Goal: Task Accomplishment & Management: Manage account settings

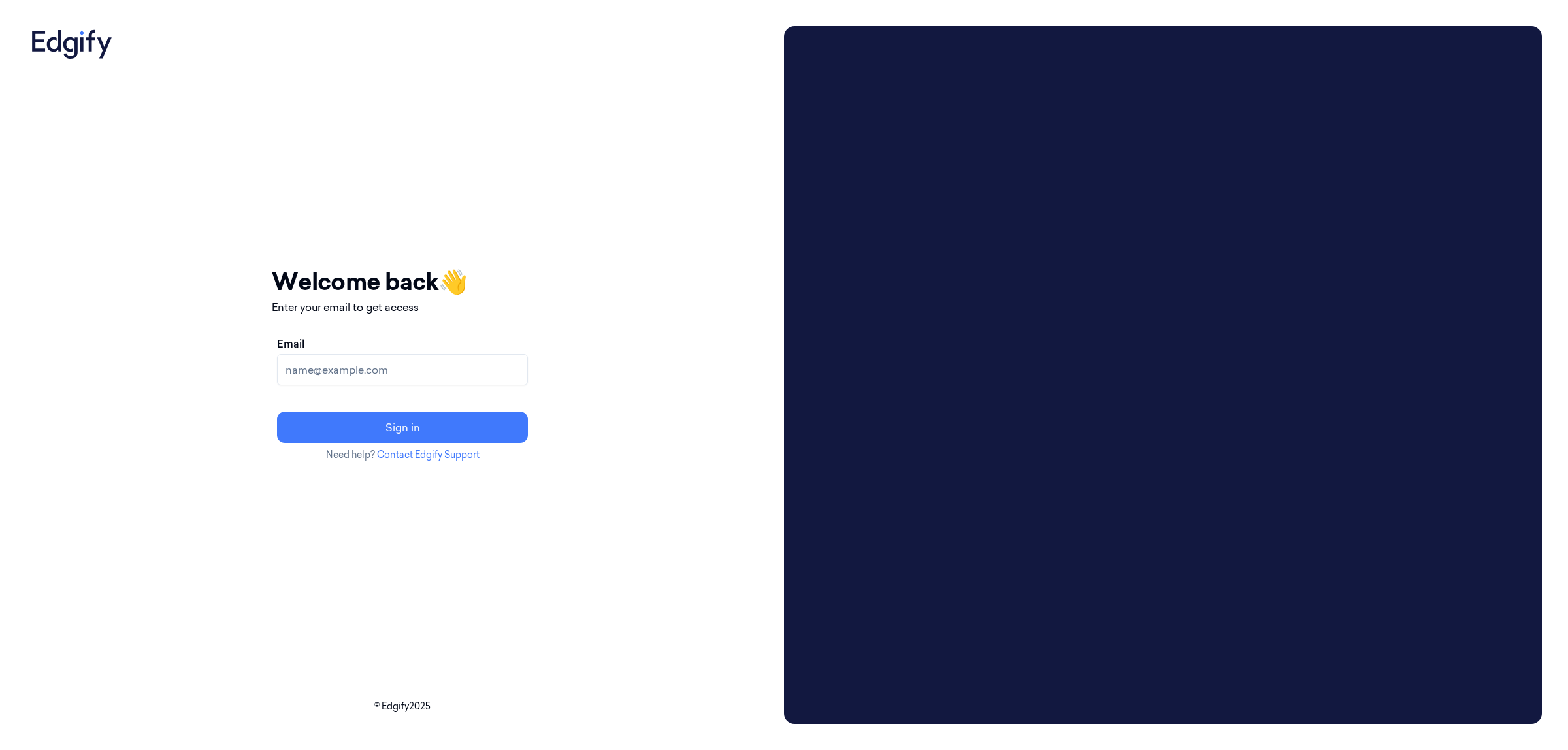
click at [478, 368] on input "Email" at bounding box center [402, 370] width 251 height 32
type input "parasuram.k@indivillage.in"
click at [483, 430] on button "Sign in" at bounding box center [402, 428] width 251 height 32
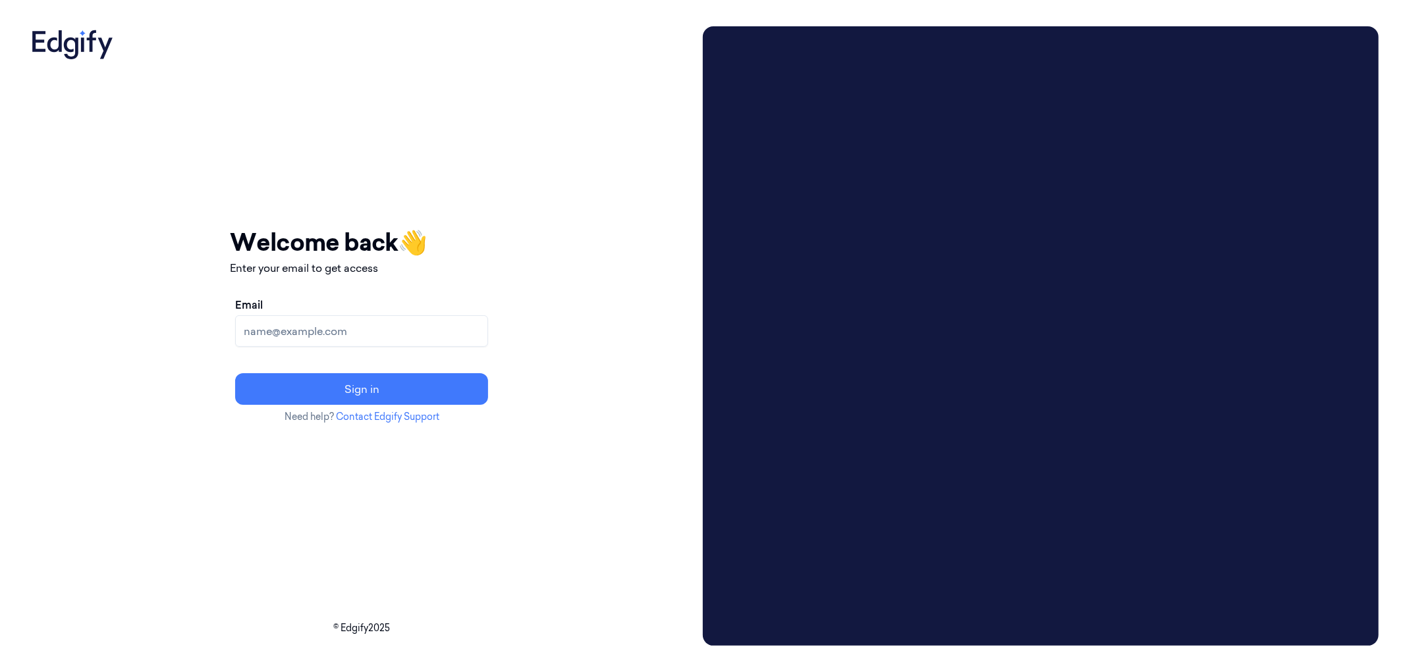
click at [456, 321] on input "Email" at bounding box center [361, 331] width 253 height 32
type input "parasuram.k@indivillage.in"
click at [357, 390] on button "Sign in" at bounding box center [361, 389] width 253 height 32
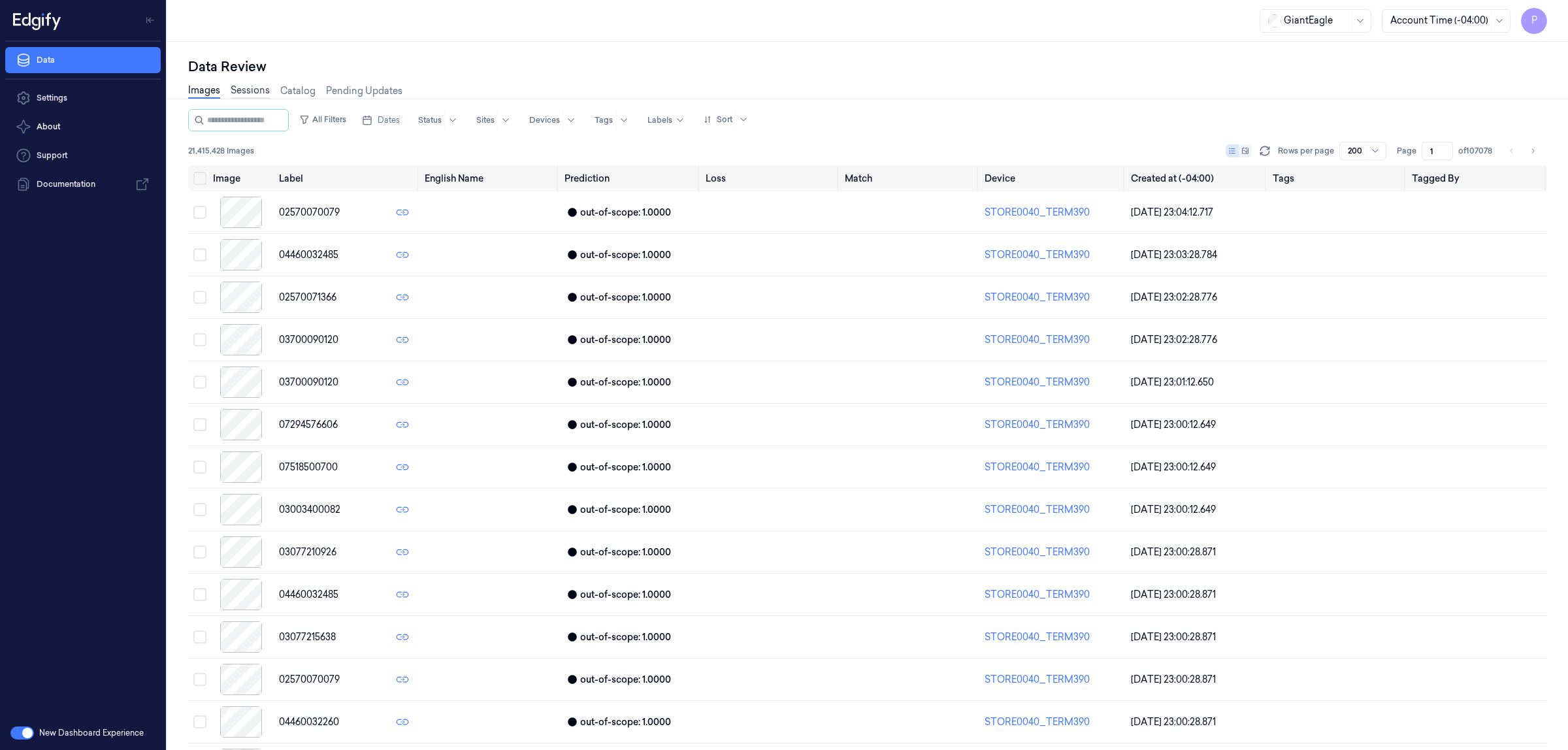
click at [250, 85] on link "Sessions" at bounding box center [250, 90] width 40 height 15
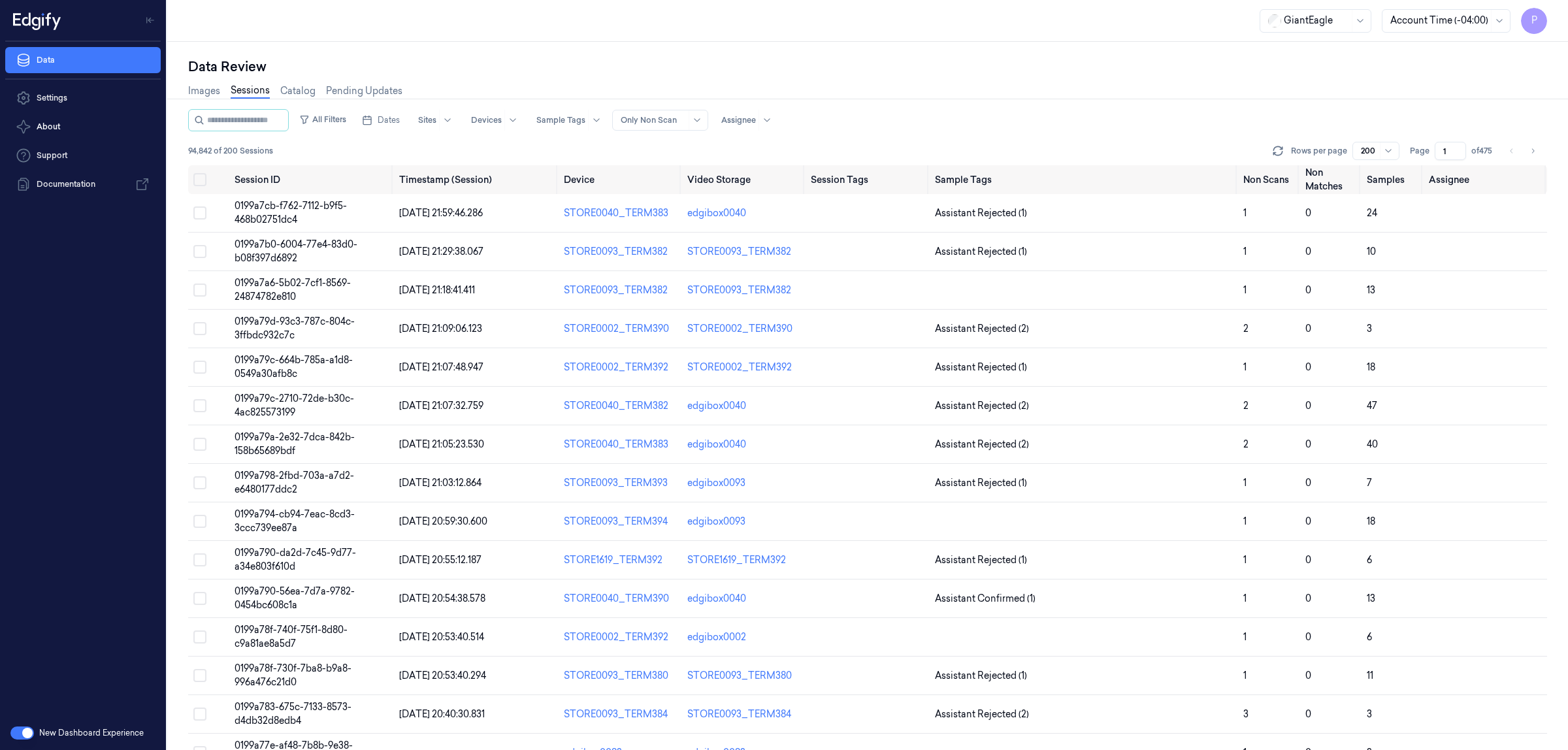
click at [1170, 71] on div "Data Review" at bounding box center [868, 66] width 1360 height 18
click at [394, 124] on span "Dates" at bounding box center [389, 120] width 22 height 12
click at [390, 151] on icon "Go to the Previous Month" at bounding box center [387, 151] width 11 height 11
click at [433, 300] on button "30" at bounding box center [430, 304] width 21 height 21
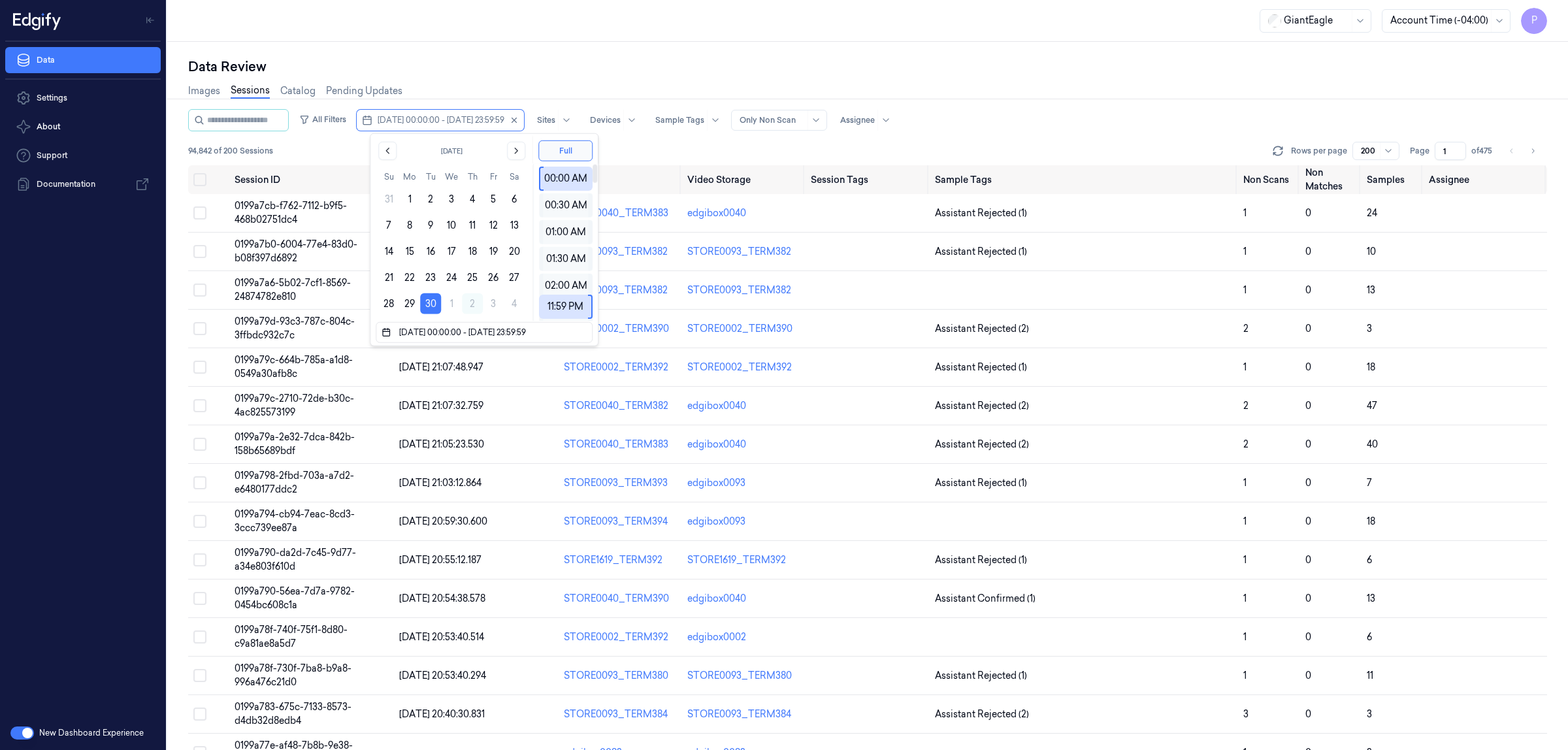
click at [738, 73] on div "Data Review" at bounding box center [868, 66] width 1360 height 18
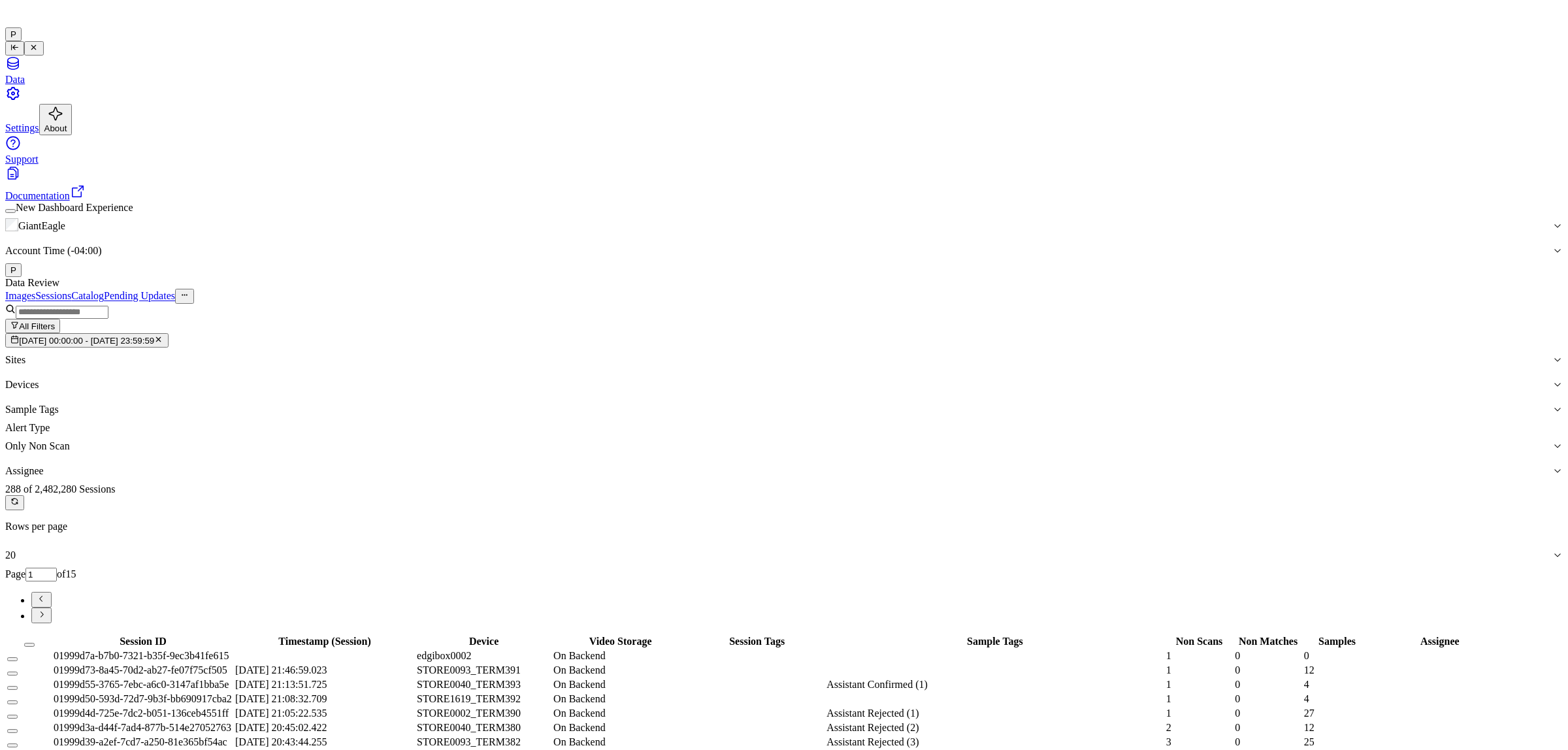
click at [842, 277] on div "Data Review" at bounding box center [784, 283] width 1558 height 12
click at [35, 643] on button "Select all" at bounding box center [29, 645] width 11 height 4
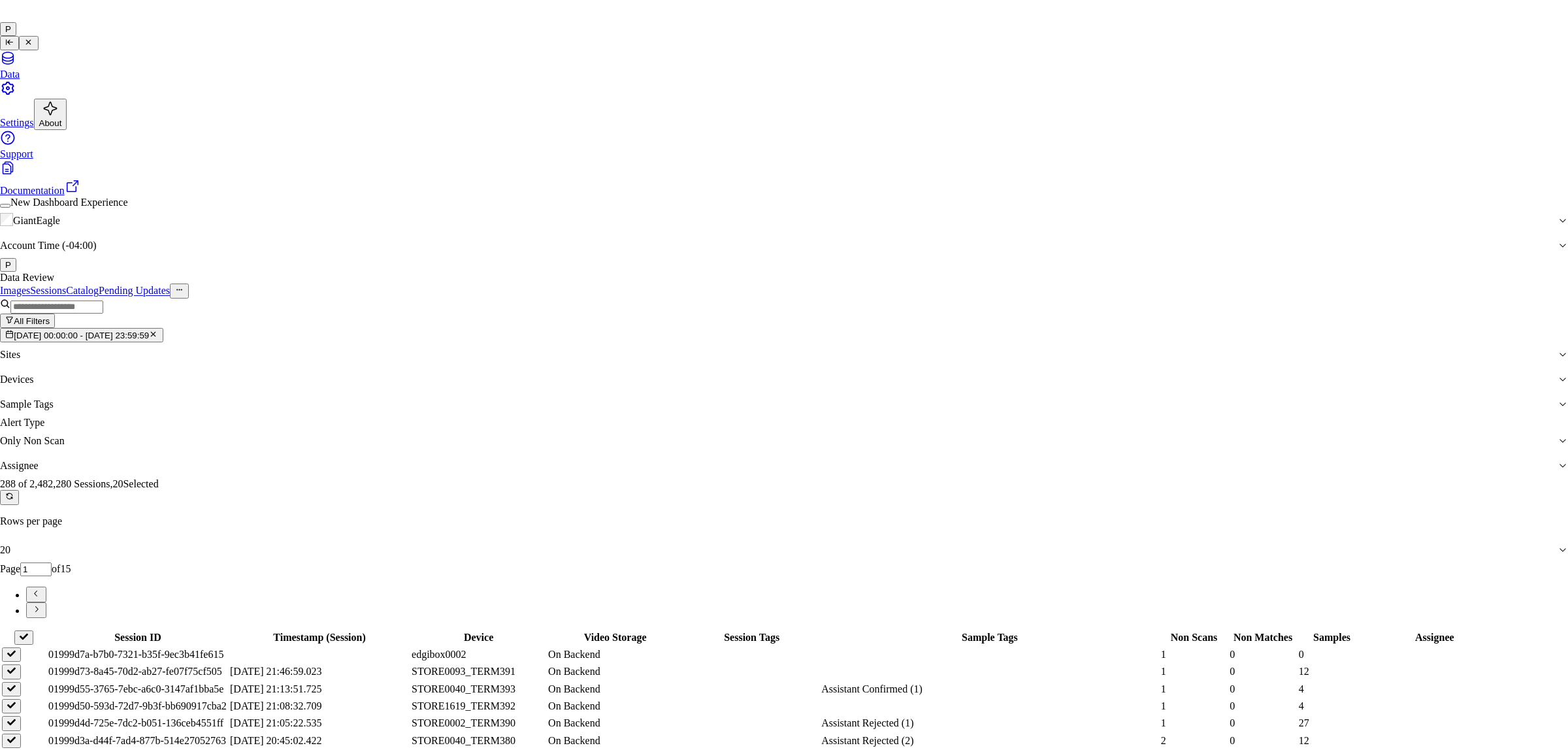
type input "vars"
click at [727, 420] on div "varsha g" at bounding box center [774, 415] width 260 height 12
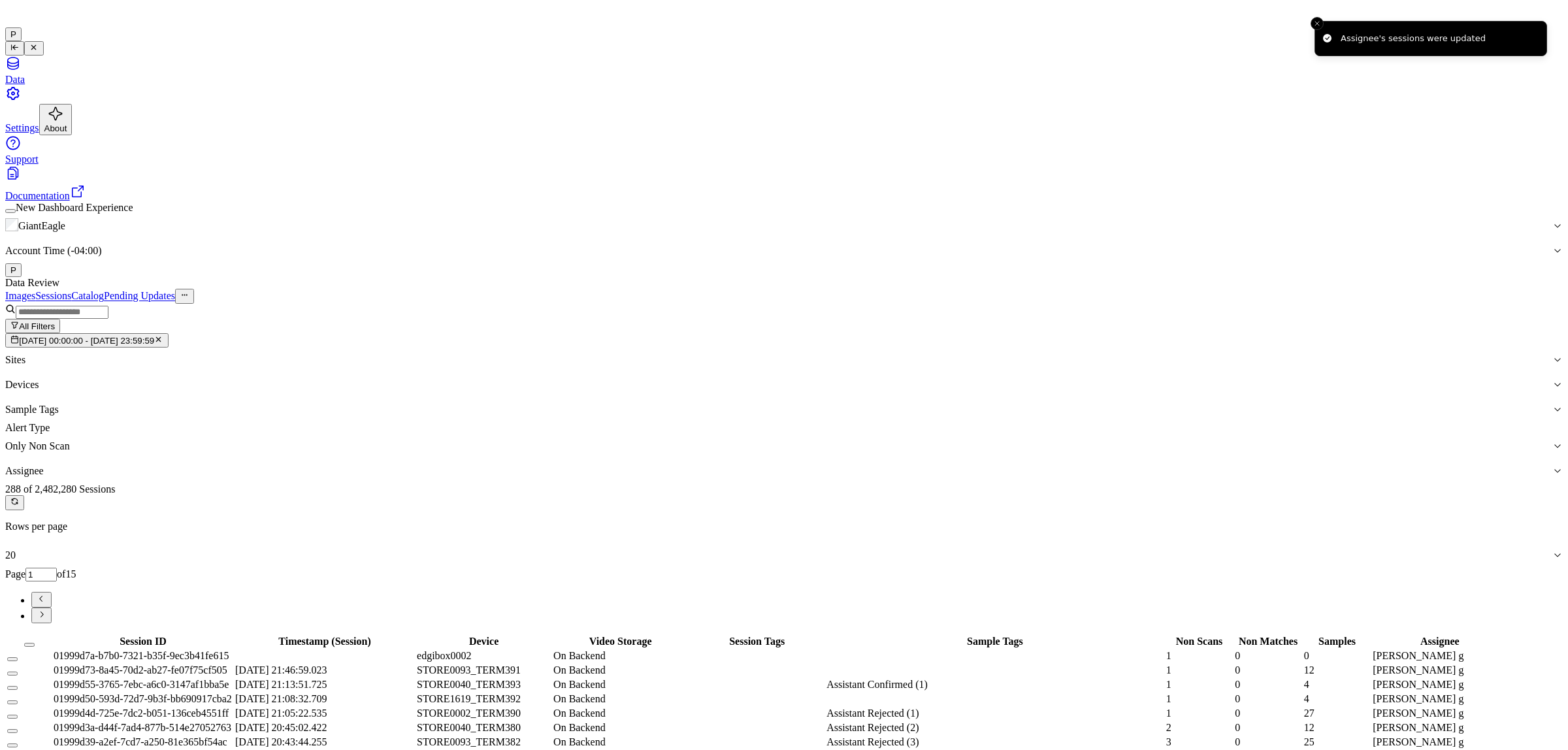
click at [47, 609] on icon "Go to next page" at bounding box center [42, 614] width 10 height 10
type input "2"
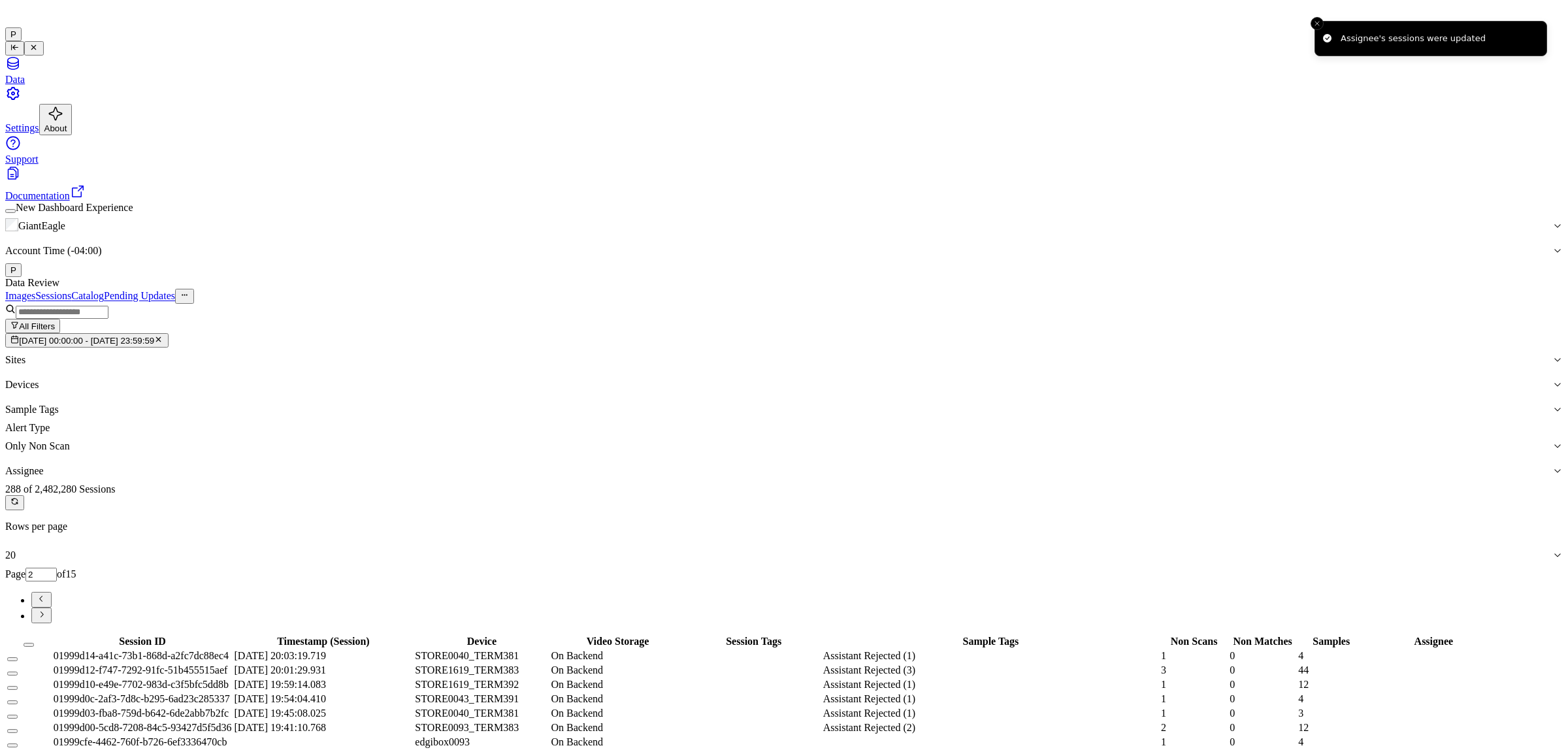
click at [34, 643] on button "Select all" at bounding box center [29, 645] width 11 height 4
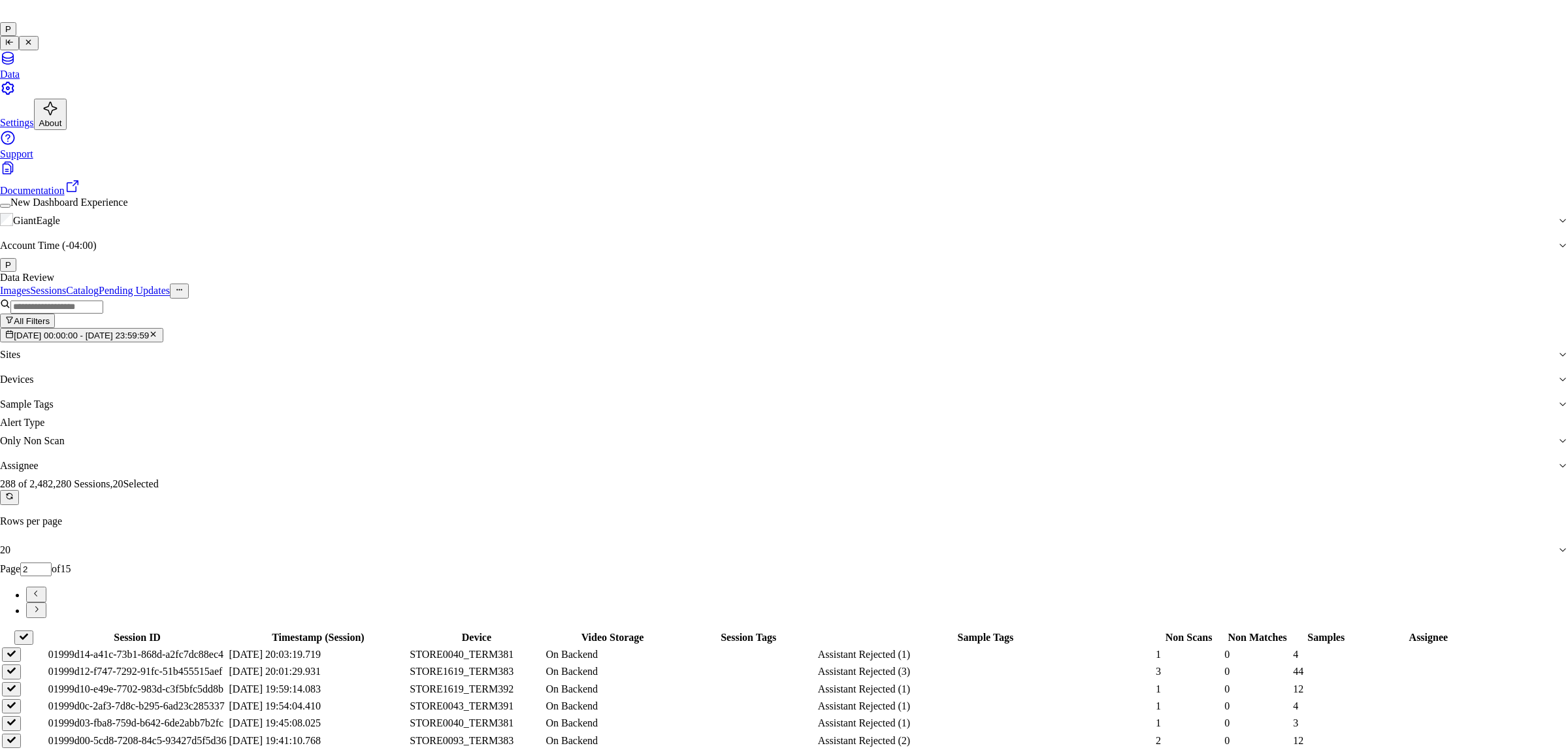
type input "moha"
click at [707, 407] on div "mohan kune" at bounding box center [774, 403] width 260 height 12
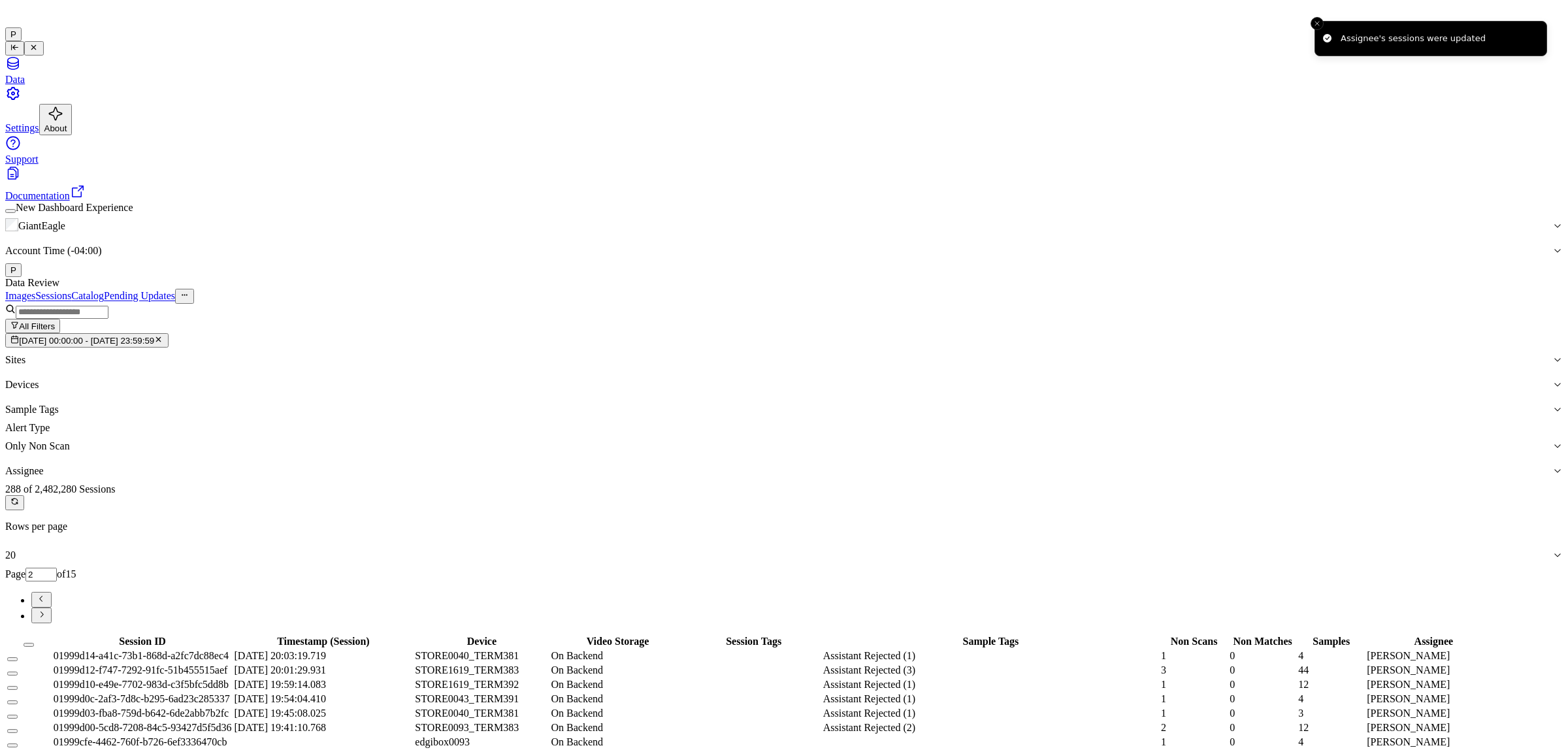
click at [52, 607] on button "Go to next page" at bounding box center [42, 615] width 20 height 16
type input "3"
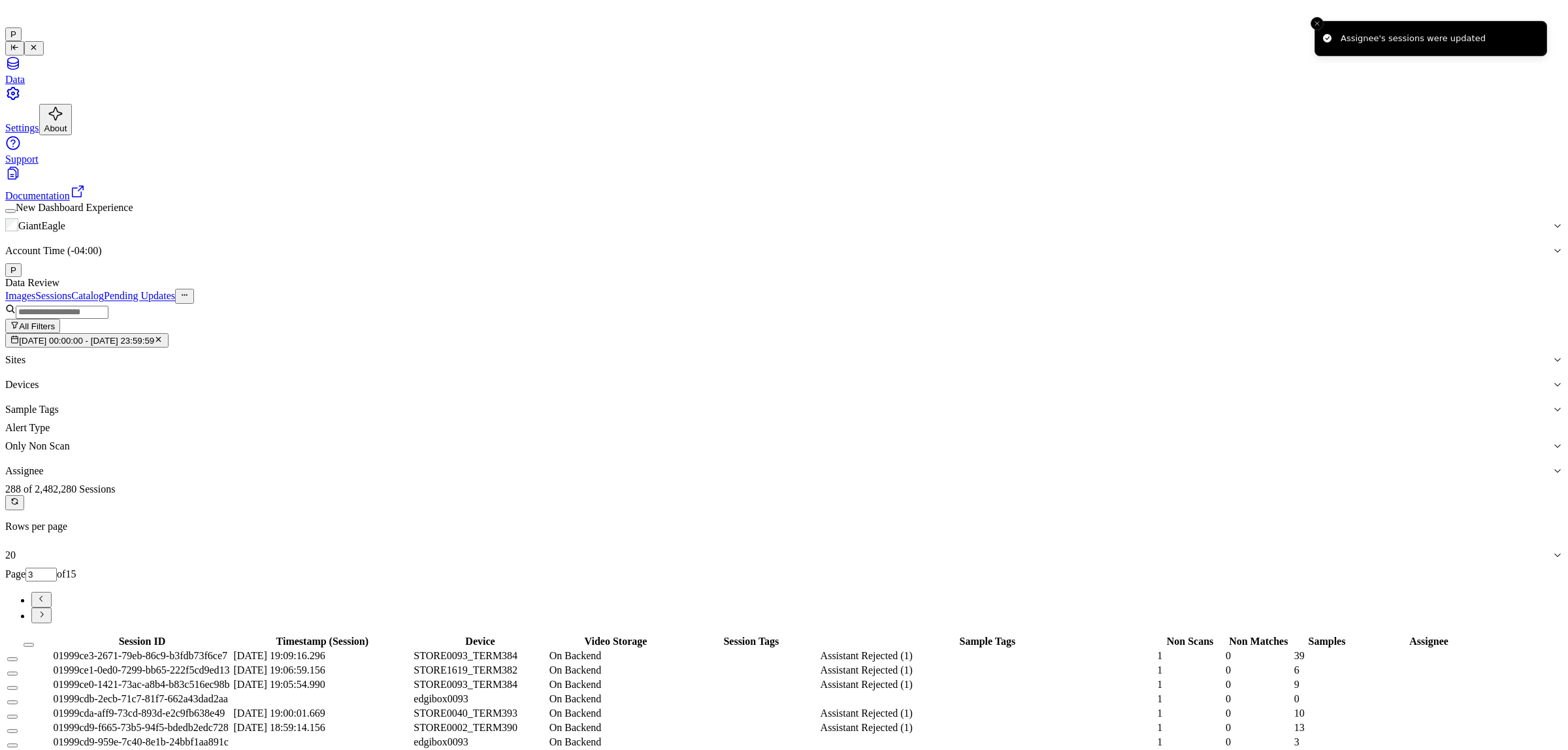
click at [34, 643] on button "Select all" at bounding box center [29, 645] width 11 height 4
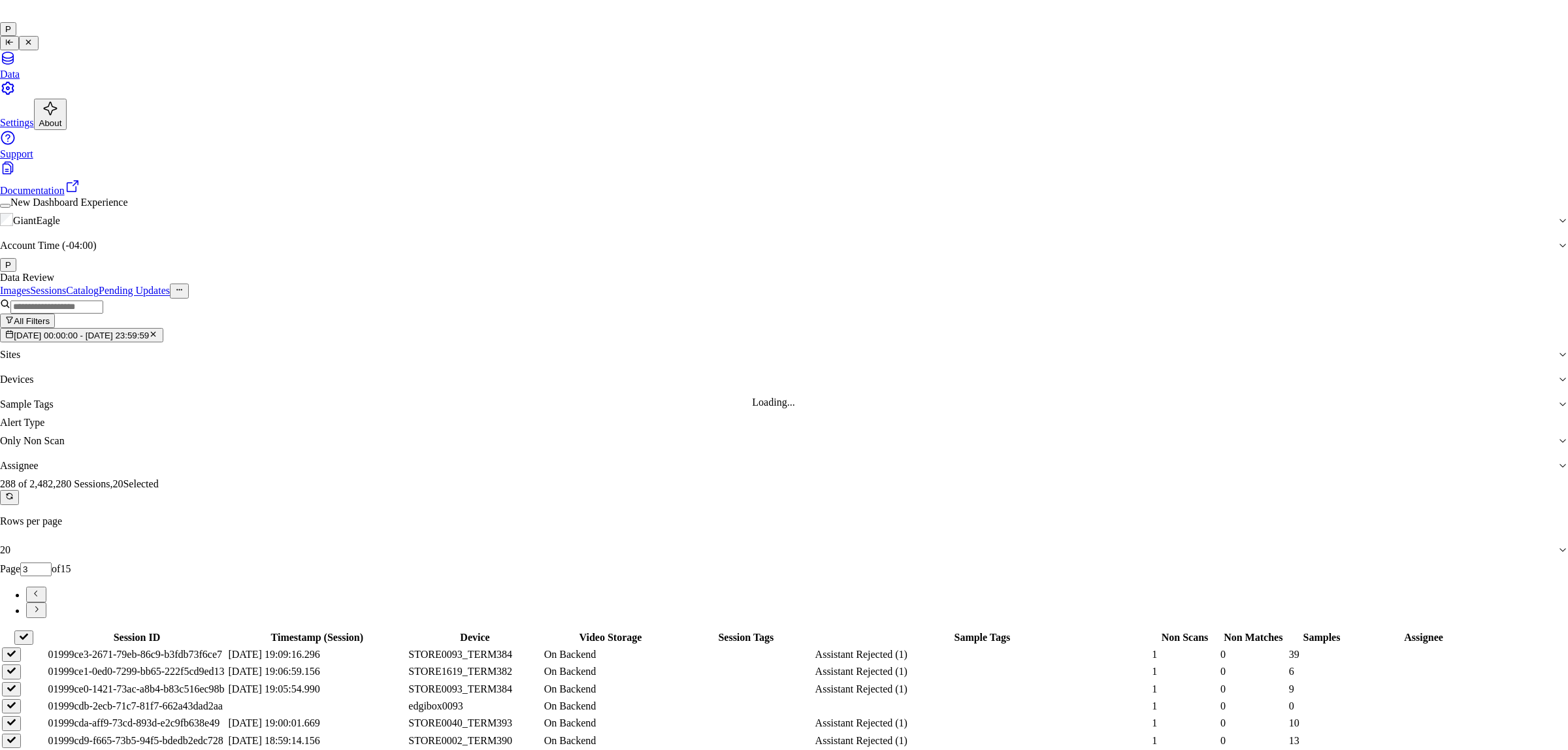
type input "rup"
click at [715, 409] on div "rupa b" at bounding box center [774, 403] width 260 height 12
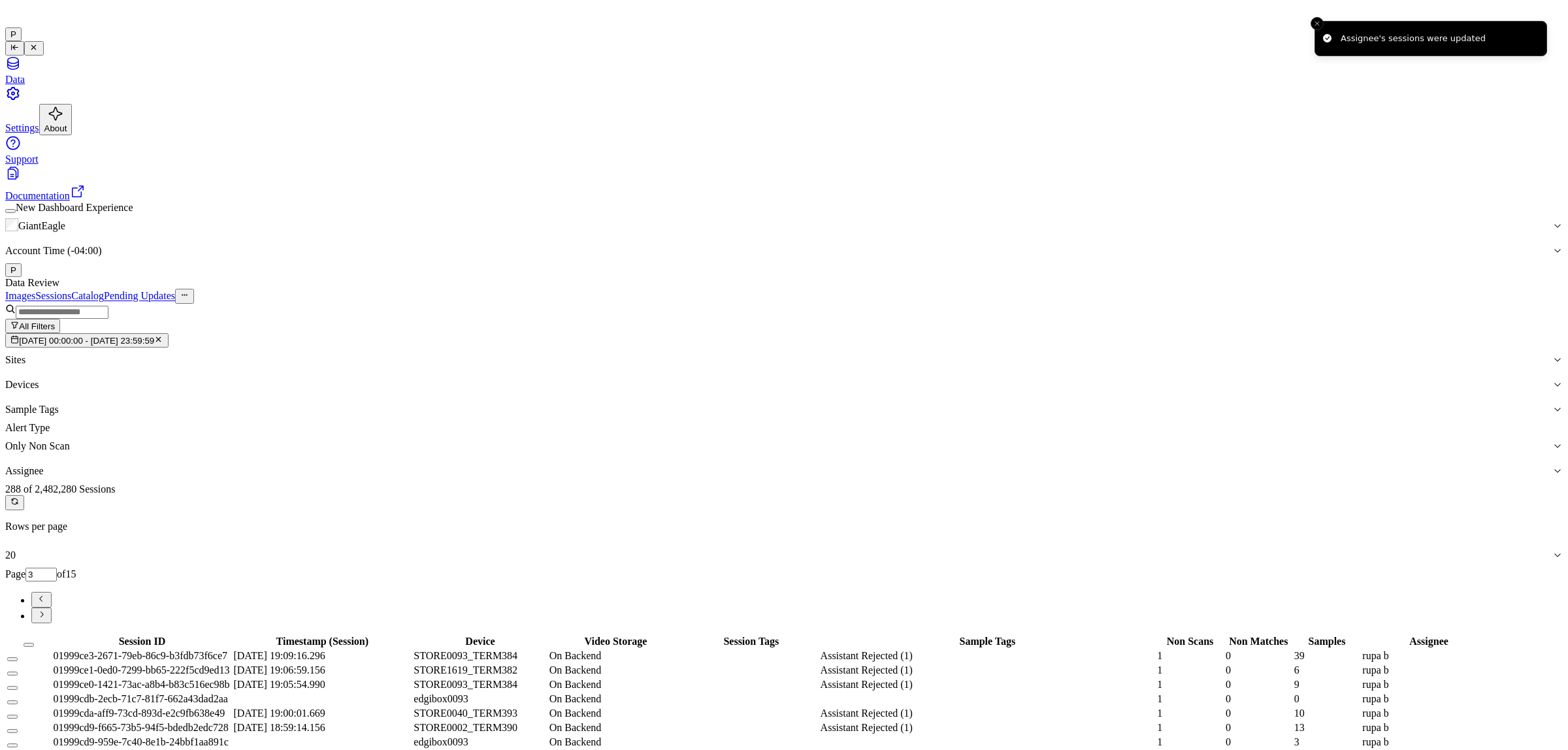
click at [47, 609] on icon "Go to next page" at bounding box center [42, 614] width 10 height 10
type input "4"
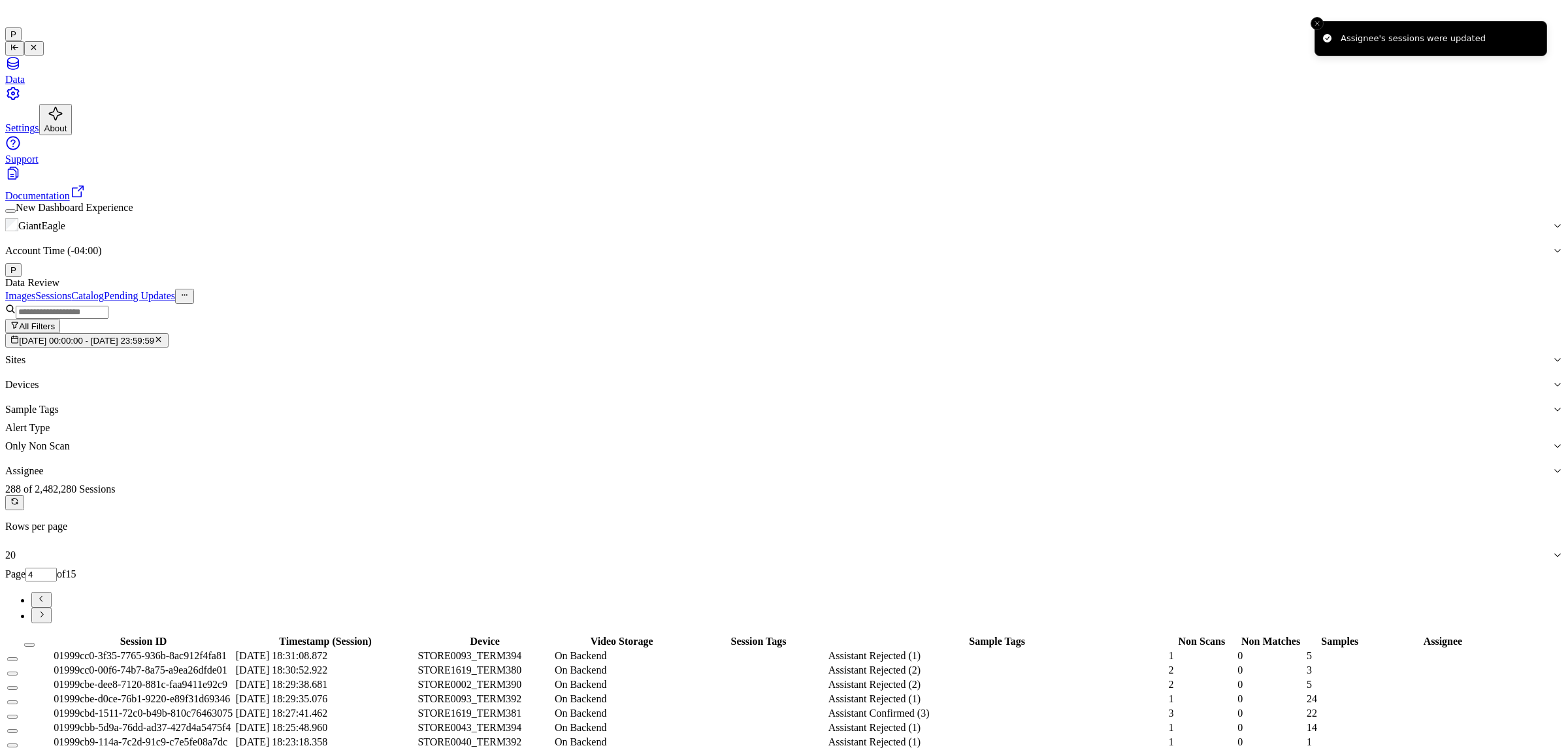
click at [35, 643] on button "Select all" at bounding box center [29, 645] width 11 height 4
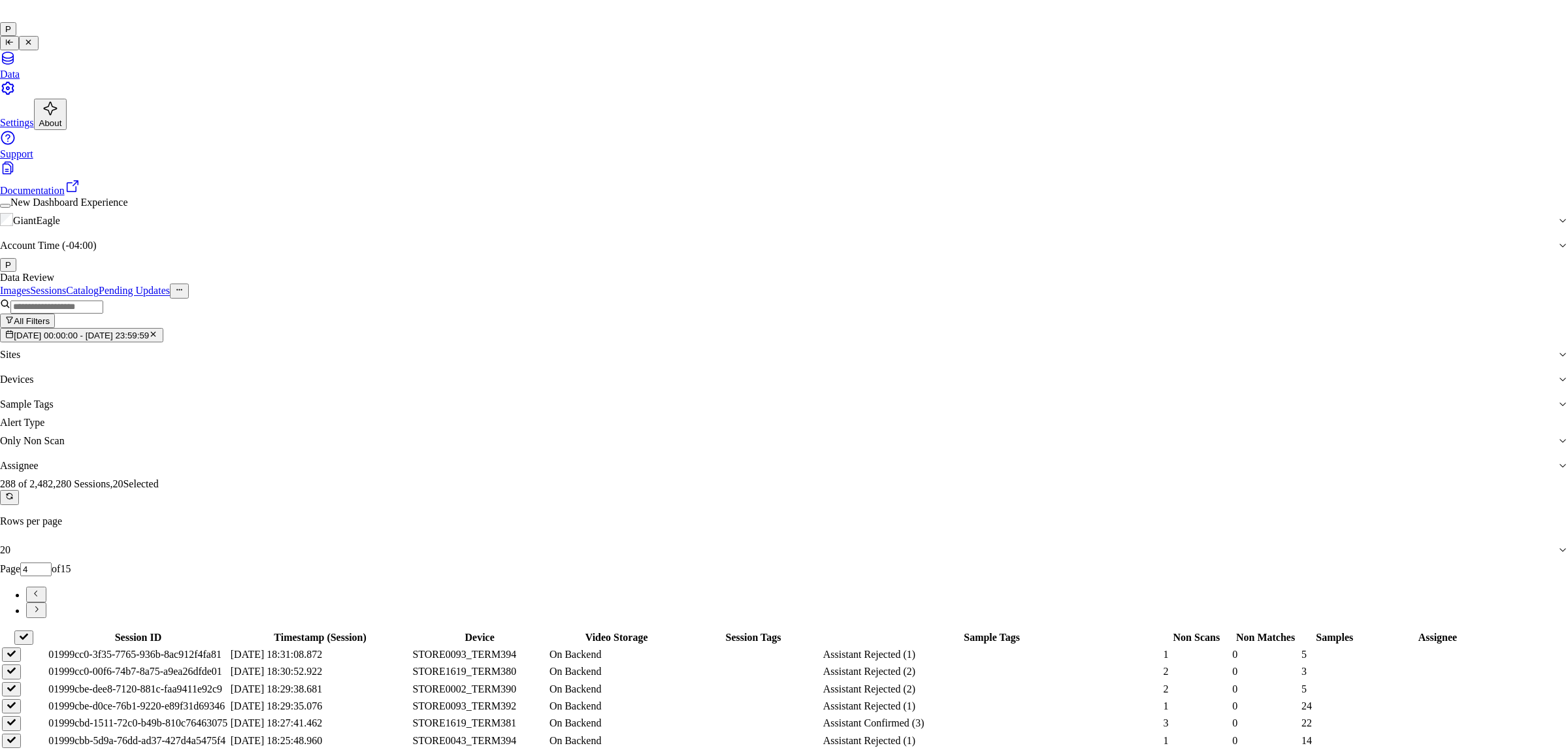
type input "p"
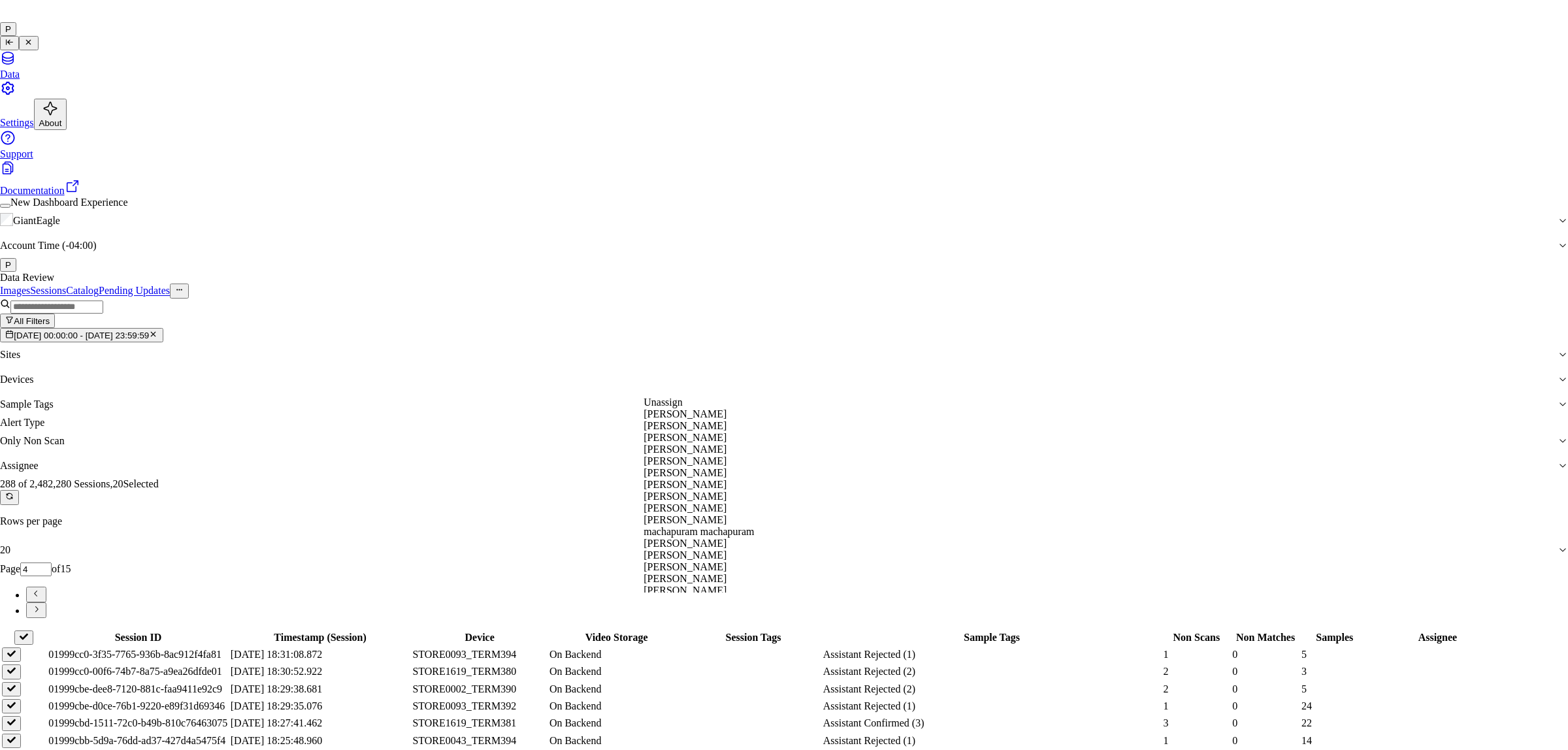
type input "ko"
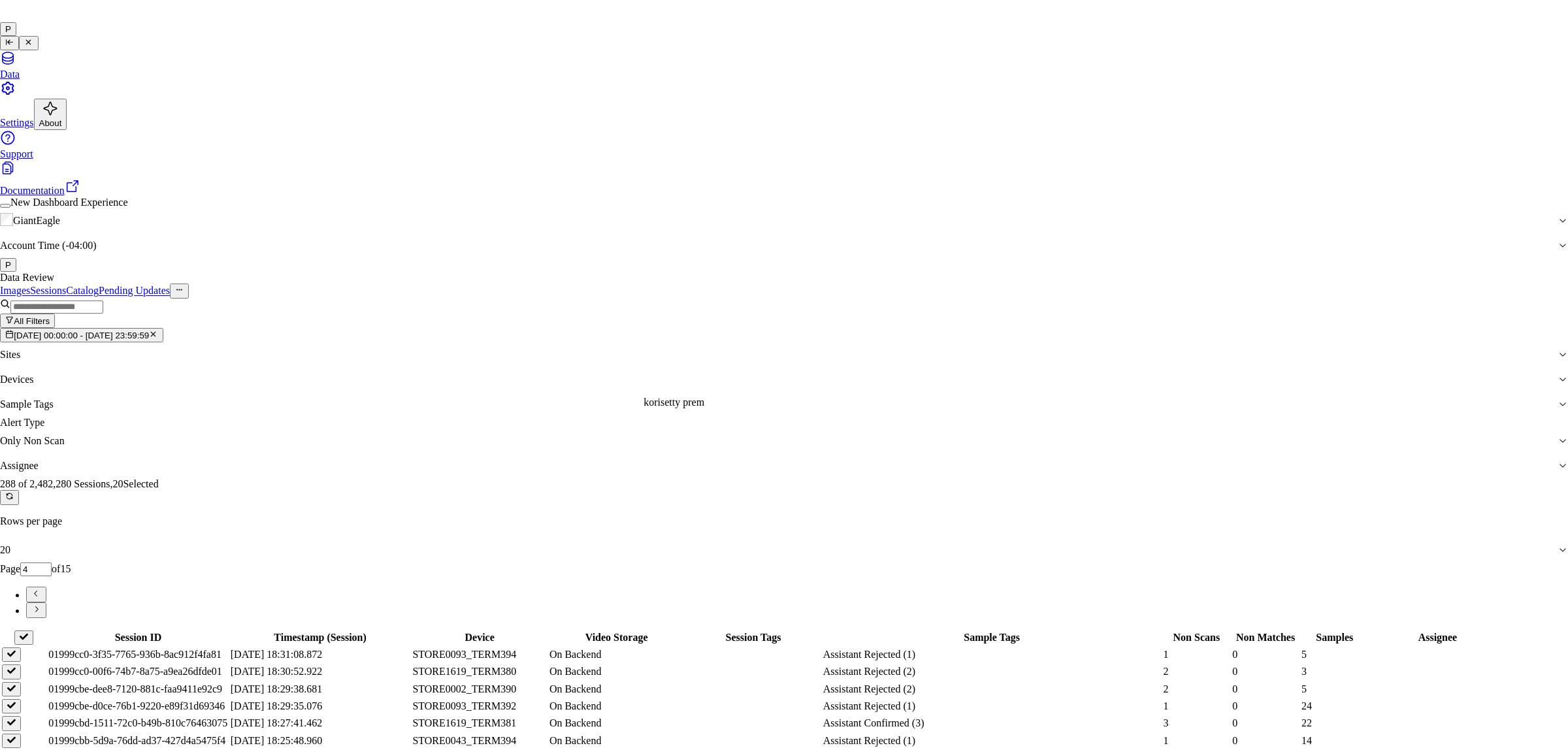
click at [733, 409] on div "korisetty prem" at bounding box center [774, 403] width 260 height 12
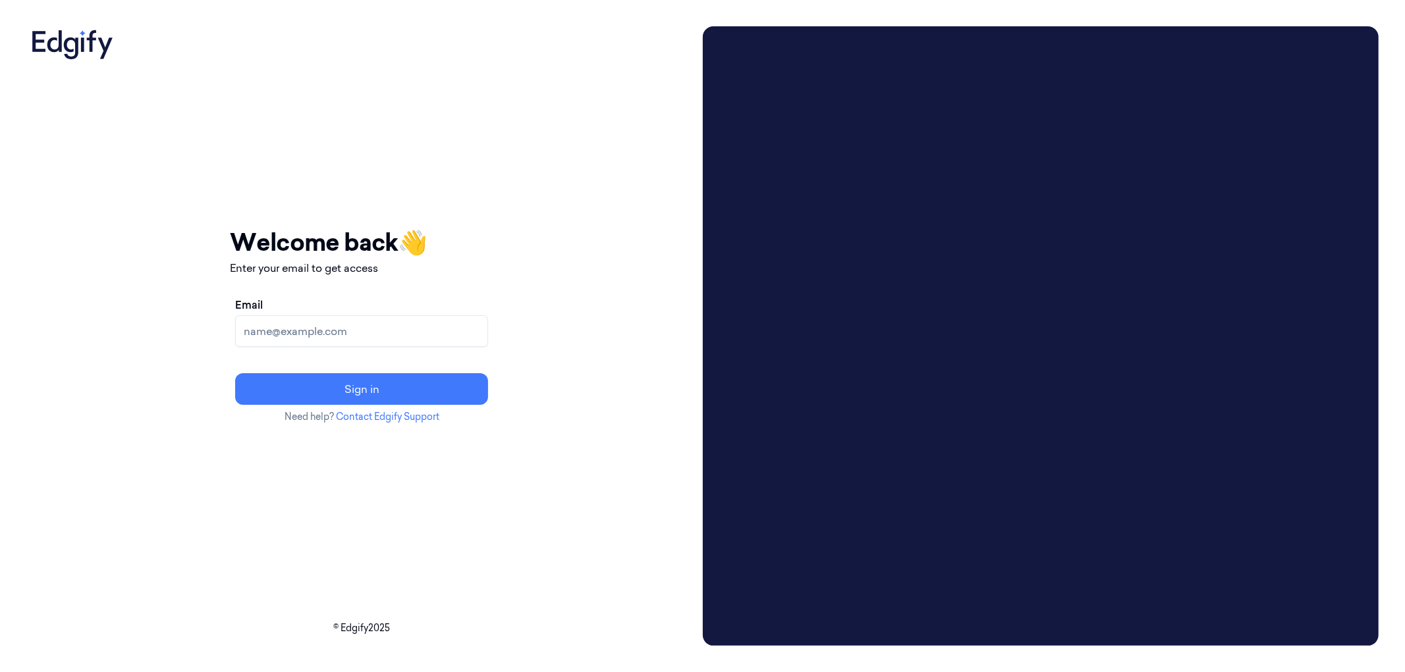
click at [439, 326] on input "Email" at bounding box center [361, 331] width 253 height 32
type input "[EMAIL_ADDRESS][DOMAIN_NAME]"
click at [376, 394] on button "Sign in" at bounding box center [361, 389] width 253 height 32
